Goal: Use online tool/utility: Utilize a website feature to perform a specific function

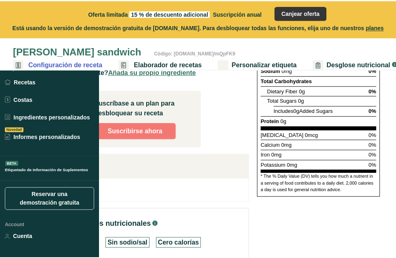
scroll to position [190, 0]
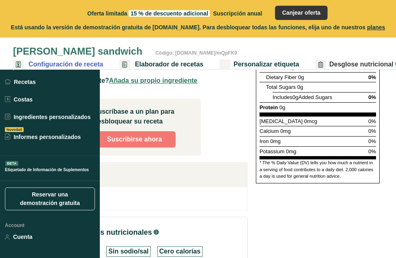
drag, startPoint x: 372, startPoint y: 175, endPoint x: 320, endPoint y: 67, distance: 119.5
click at [320, 67] on div "sando sandwich Código: qr.codes/mQpFK9 Configuración de receta Elaborador de re…" at bounding box center [198, 108] width 396 height 437
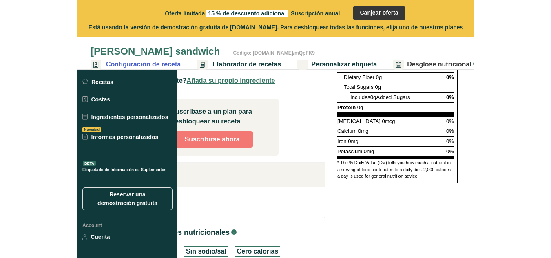
scroll to position [163, 0]
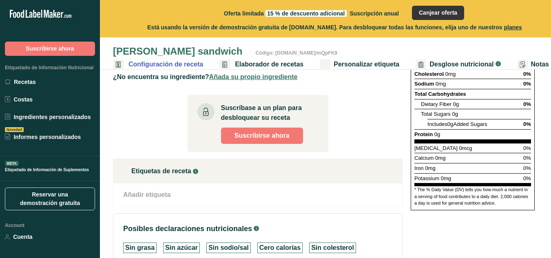
click at [343, 186] on div "Añadir etiqueta Etiquetas estándar Etiquetas personalizadas Fuente de antioxida…" at bounding box center [257, 194] width 289 height 23
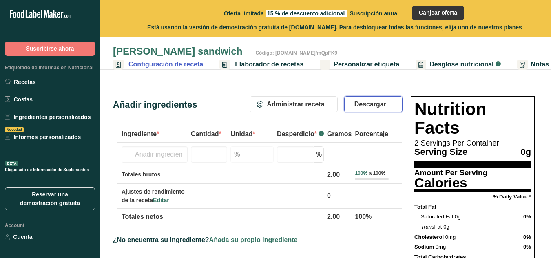
click at [365, 106] on span "Descargar" at bounding box center [370, 104] width 32 height 10
click at [360, 103] on span "Descargar" at bounding box center [370, 104] width 32 height 10
click at [360, 106] on span "Descargar" at bounding box center [370, 104] width 32 height 10
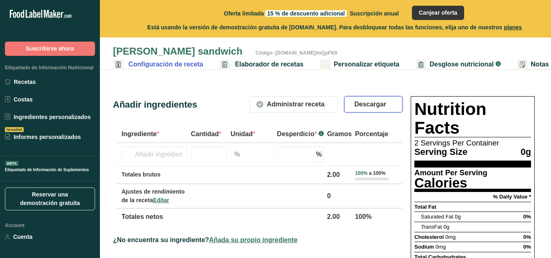
click at [360, 106] on span "Descargar" at bounding box center [370, 104] width 32 height 10
click at [359, 106] on span "Descargar" at bounding box center [370, 104] width 32 height 10
click at [356, 106] on span "Descargar" at bounding box center [370, 104] width 32 height 10
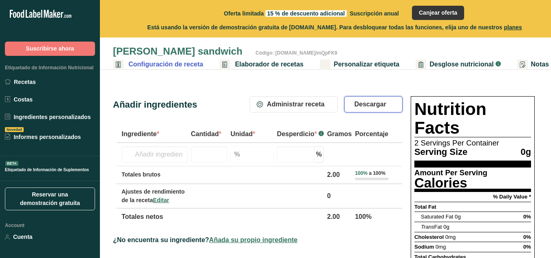
click at [356, 106] on span "Descargar" at bounding box center [370, 104] width 32 height 10
click at [355, 109] on button "Descargar" at bounding box center [373, 104] width 58 height 16
click at [354, 108] on button "Descargar" at bounding box center [373, 104] width 58 height 16
click at [353, 110] on button "Descargar" at bounding box center [373, 104] width 58 height 16
click at [351, 110] on button "Descargar" at bounding box center [373, 104] width 58 height 16
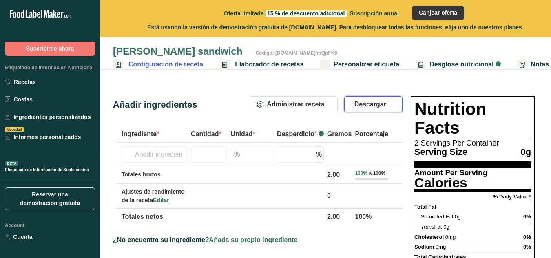
click at [350, 107] on button "Descargar" at bounding box center [373, 104] width 58 height 16
click at [349, 110] on button "Descargar" at bounding box center [373, 104] width 58 height 16
click at [343, 104] on div "Administrar receta Eliminar receta Duplicar receta Escalar receta Guardar como …" at bounding box center [326, 104] width 153 height 16
click at [356, 107] on span "Descargar" at bounding box center [370, 104] width 32 height 10
click at [355, 108] on span "Descargar" at bounding box center [370, 104] width 32 height 10
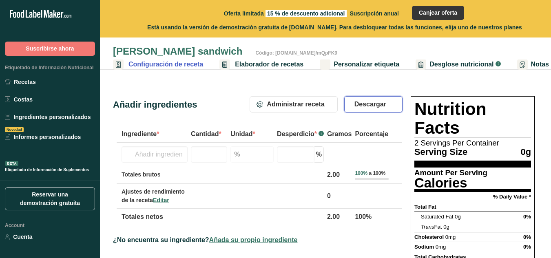
click at [355, 109] on button "Descargar" at bounding box center [373, 104] width 58 height 16
click at [357, 102] on span "Descargar" at bounding box center [370, 104] width 32 height 10
click at [361, 105] on span "Descargar" at bounding box center [370, 104] width 32 height 10
click at [364, 106] on span "Descargar" at bounding box center [370, 104] width 32 height 10
click at [366, 106] on span "Descargar" at bounding box center [370, 104] width 32 height 10
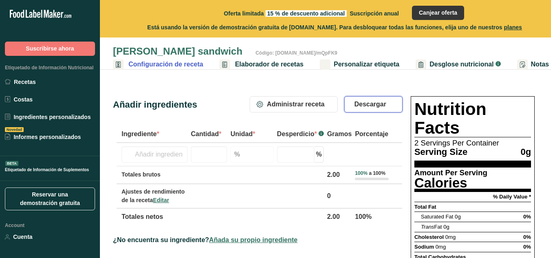
click at [367, 111] on button "Descargar" at bounding box center [373, 104] width 58 height 16
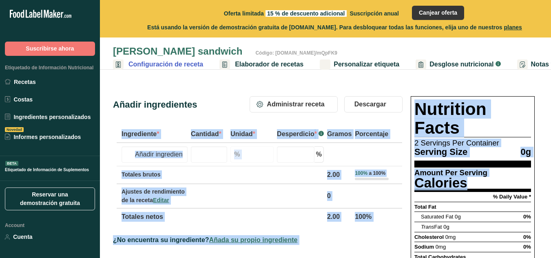
drag, startPoint x: 407, startPoint y: 93, endPoint x: 532, endPoint y: 166, distance: 144.9
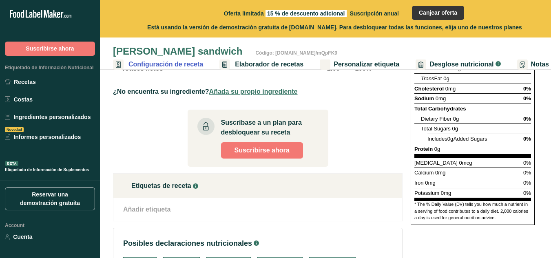
scroll to position [163, 0]
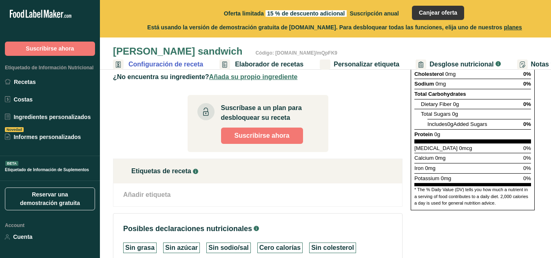
click at [190, 195] on div "Añadir etiqueta Etiquetas estándar Etiquetas personalizadas Fuente de antioxida…" at bounding box center [258, 195] width 276 height 10
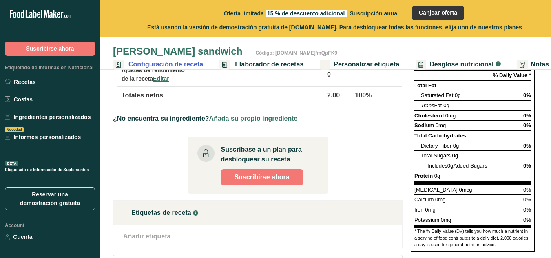
scroll to position [122, 0]
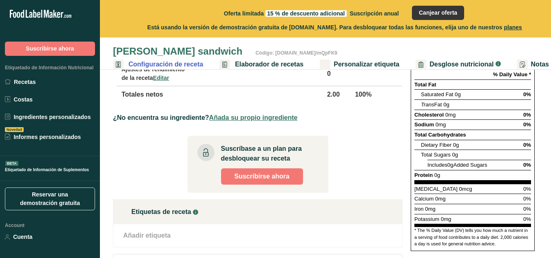
click at [411, 124] on div "Nutrition Facts 2 Servings Per Container Serving Size 0g Amount Per Serving Cal…" at bounding box center [473, 112] width 124 height 277
click at [430, 122] on span "Sodium" at bounding box center [424, 125] width 20 height 6
click at [446, 126] on span "0mg" at bounding box center [440, 125] width 11 height 6
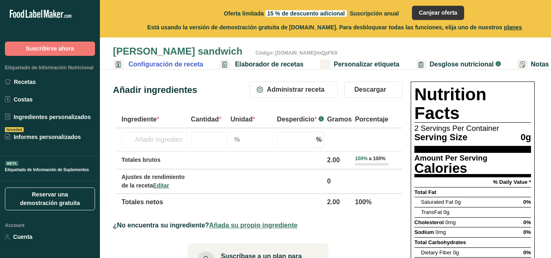
scroll to position [0, 0]
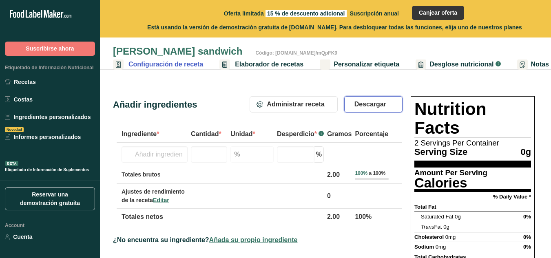
click at [373, 108] on span "Descargar" at bounding box center [370, 104] width 32 height 10
drag, startPoint x: 377, startPoint y: 104, endPoint x: 370, endPoint y: 107, distance: 7.5
click at [380, 105] on span "Descargar" at bounding box center [370, 104] width 32 height 10
click at [447, 76] on div "sando sandwich Código: qr.codes/mQpFK9 Configuración de receta Elaborador de re…" at bounding box center [325, 234] width 451 height 469
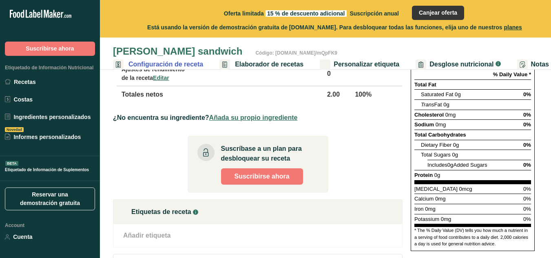
scroll to position [163, 0]
